Goal: Task Accomplishment & Management: Complete application form

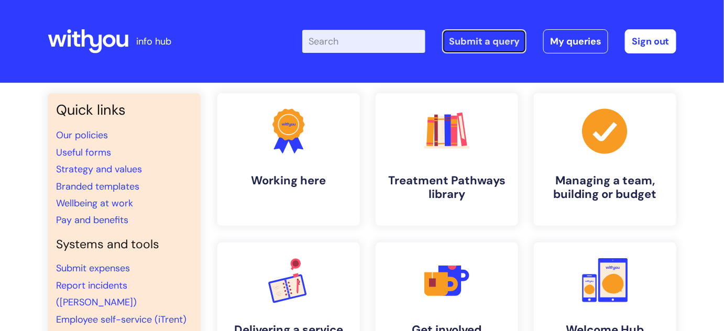
drag, startPoint x: 509, startPoint y: 30, endPoint x: 506, endPoint y: 35, distance: 5.7
click at [509, 30] on link "Submit a query" at bounding box center [484, 41] width 84 height 24
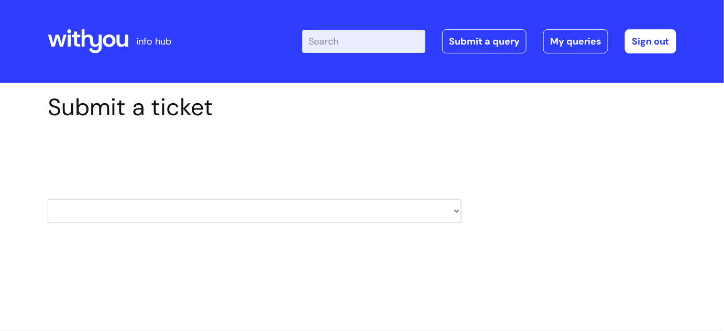
click at [453, 211] on select "HR / People IT and Support Clinical Drug Alerts Finance Accounts Data Support T…" at bounding box center [255, 211] width 414 height 24
select select "it_and_support"
click at [48, 199] on select "HR / People IT and Support Clinical Drug Alerts Finance Accounts Data Support T…" at bounding box center [255, 211] width 414 height 24
select select "80004286551"
click at [348, 279] on select "... Mobile Phone Reset & MFA Accounts, Starters and Leavers IT Hardware issue I…" at bounding box center [255, 278] width 414 height 24
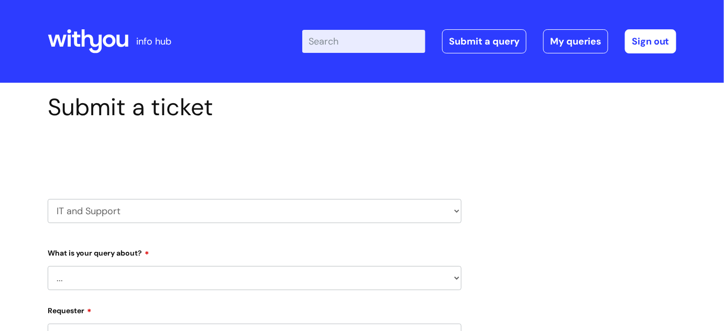
select select "Something Else"
click at [48, 266] on select "... Mobile Phone Reset & MFA Accounts, Starters and Leavers IT Hardware issue I…" at bounding box center [255, 278] width 414 height 24
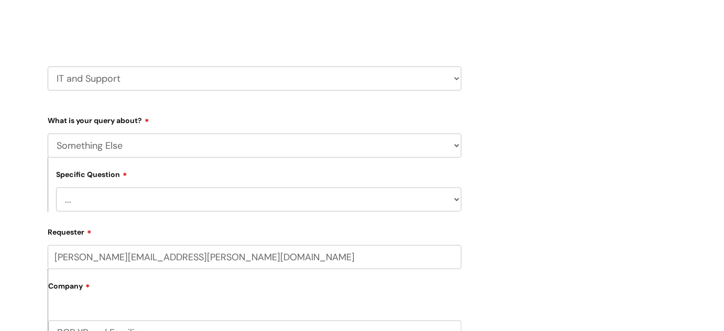
scroll to position [190, 0]
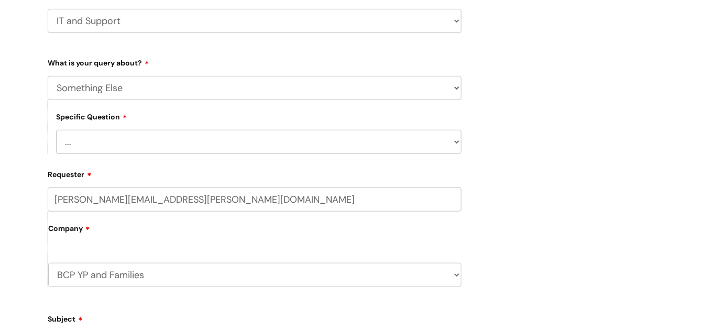
click at [398, 137] on select "... My problem is not listed" at bounding box center [258, 142] width 405 height 24
select select "My problem is not listed"
click at [56, 130] on select "... My problem is not listed" at bounding box center [258, 142] width 405 height 24
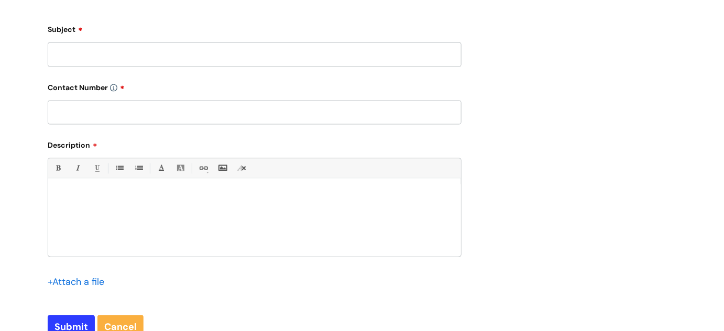
scroll to position [571, 0]
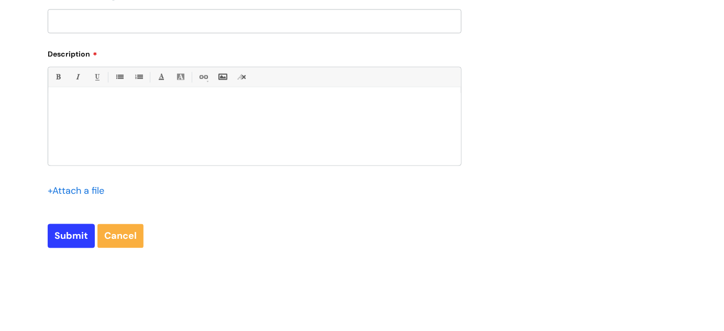
click at [132, 123] on div at bounding box center [254, 129] width 413 height 72
click at [119, 96] on div at bounding box center [254, 129] width 413 height 72
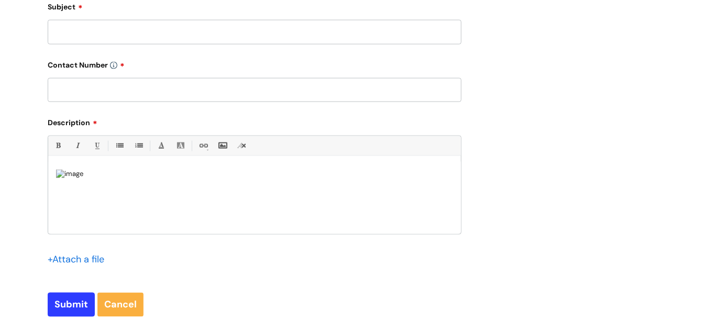
scroll to position [476, 0]
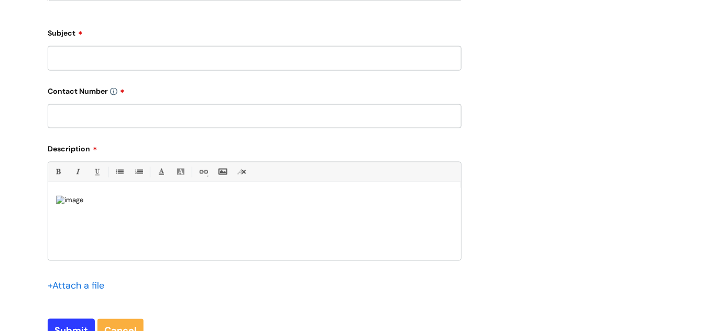
click at [141, 114] on input "text" at bounding box center [255, 116] width 414 height 24
type input "07773251448"
click at [129, 62] on input "Subject" at bounding box center [255, 58] width 414 height 24
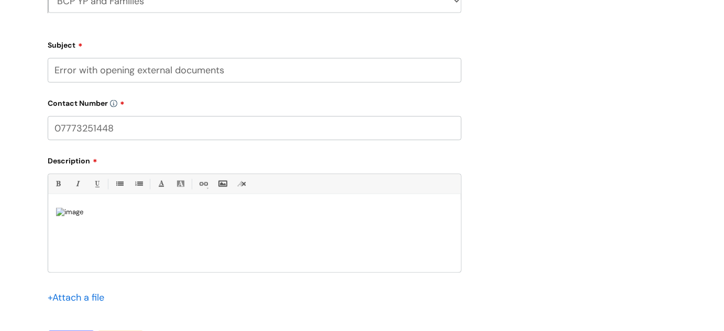
scroll to position [524, 0]
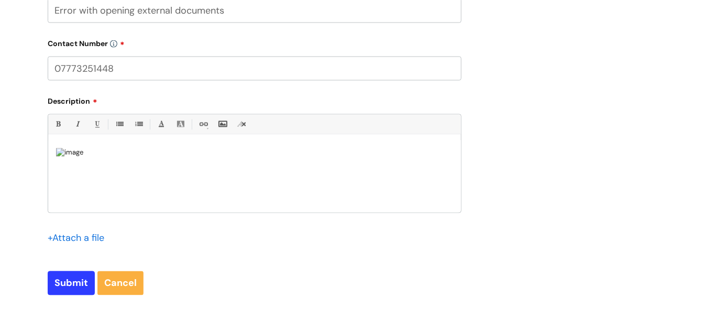
type input "Error with opening external documents"
click at [157, 141] on div at bounding box center [254, 176] width 413 height 72
drag, startPoint x: 81, startPoint y: 151, endPoint x: 89, endPoint y: 152, distance: 8.4
click at [81, 151] on p "Hi there I get sent these monthly from our Safeguarding" at bounding box center [254, 153] width 397 height 10
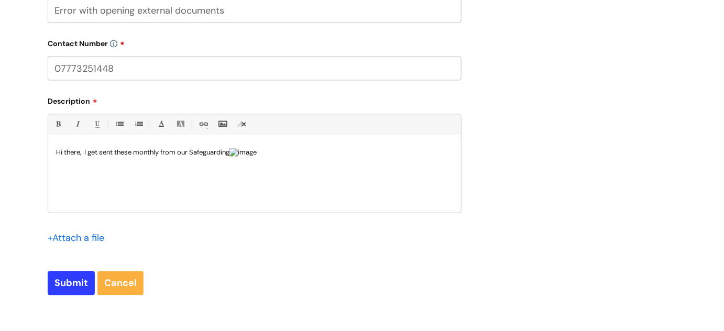
click at [257, 152] on p "Hi there, I get sent these monthly from our Safeguarding" at bounding box center [254, 153] width 397 height 10
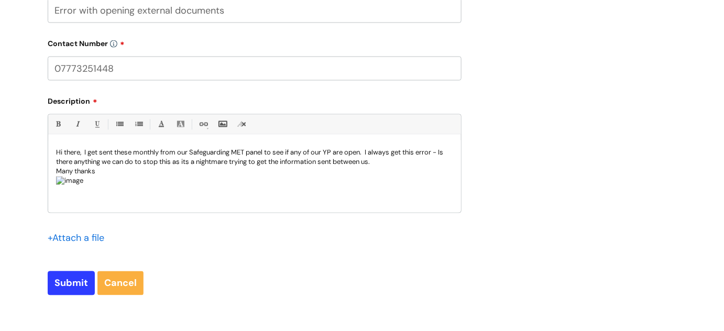
click at [382, 164] on p "Hi there, I get sent these monthly from our Safeguarding MET panel to see if an…" at bounding box center [254, 157] width 397 height 19
click at [76, 281] on input "Submit" at bounding box center [71, 283] width 47 height 24
type input "Please Wait..."
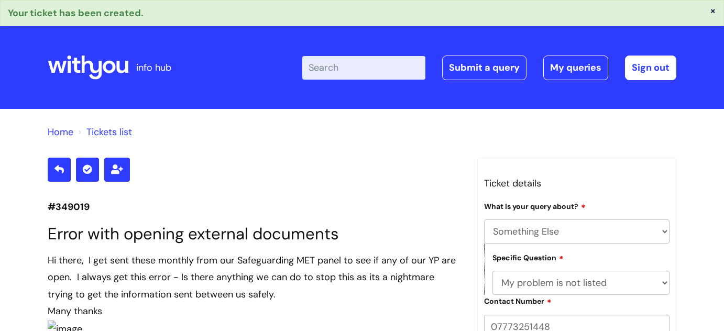
select select "Something Else"
select select "My problem is not listed"
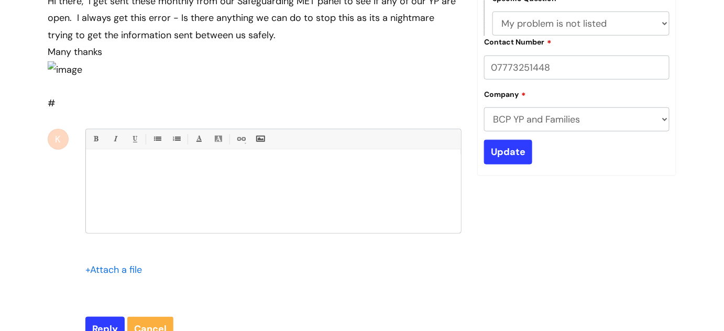
scroll to position [475, 0]
